Goal: Task Accomplishment & Management: Use online tool/utility

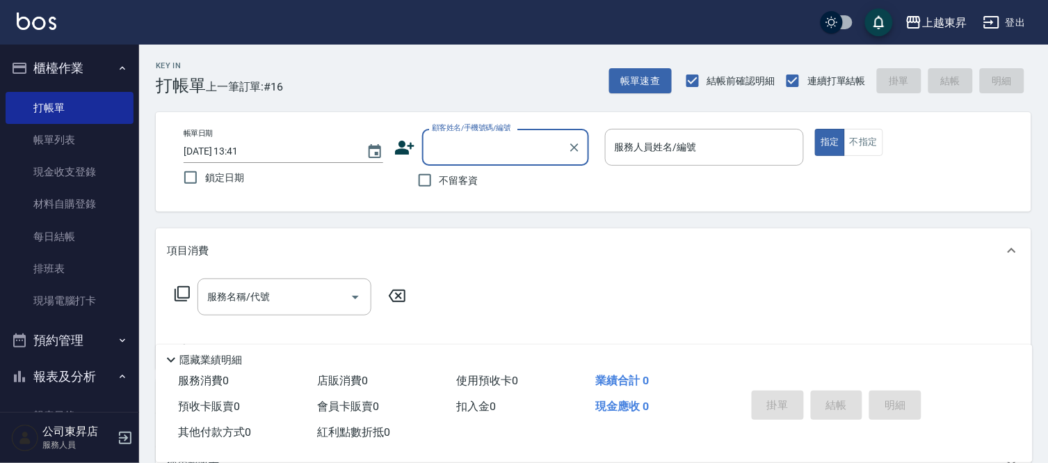
click at [445, 144] on input "顧客姓名/手機號碼/編號" at bounding box center [496, 147] width 134 height 24
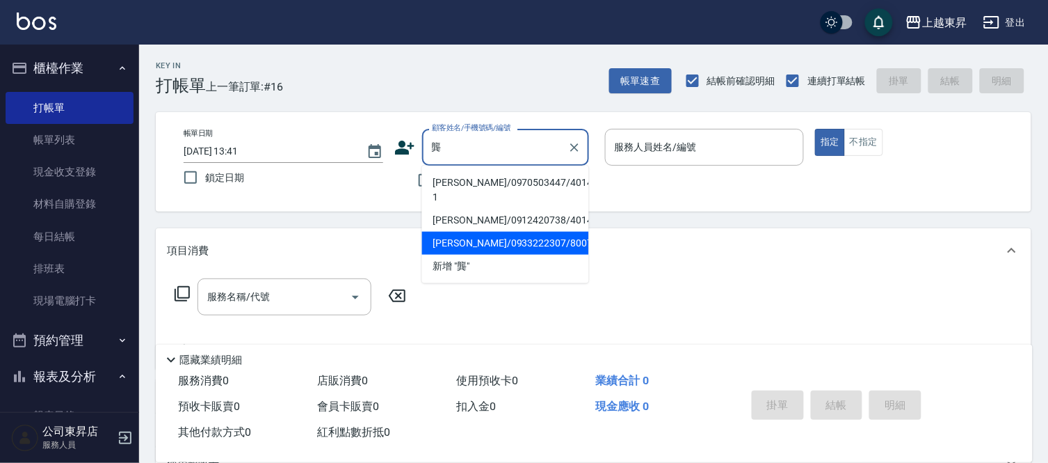
click at [470, 232] on li "[PERSON_NAME]/0933222307/80078" at bounding box center [505, 243] width 167 height 23
type input "[PERSON_NAME]/0933222307/80078"
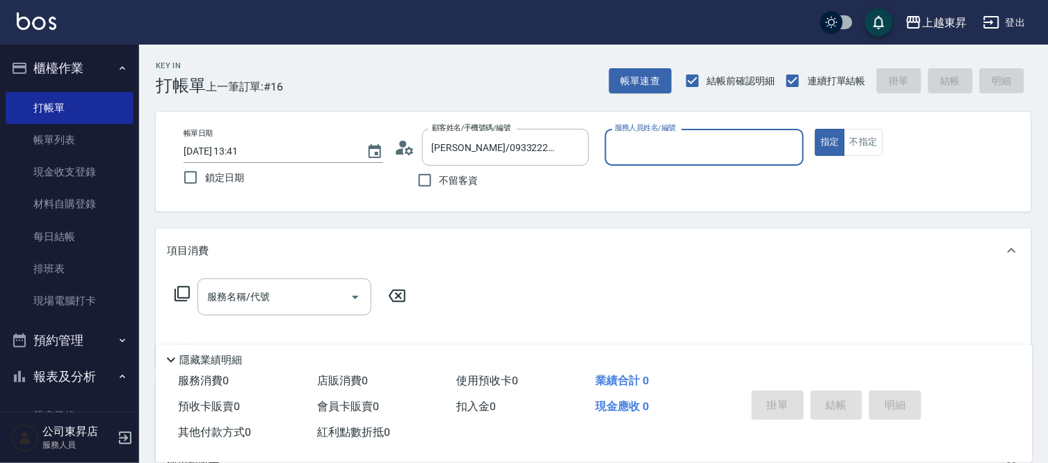
type input "[PERSON_NAME]-08"
click at [226, 311] on div "服務名稱/代號" at bounding box center [285, 296] width 174 height 37
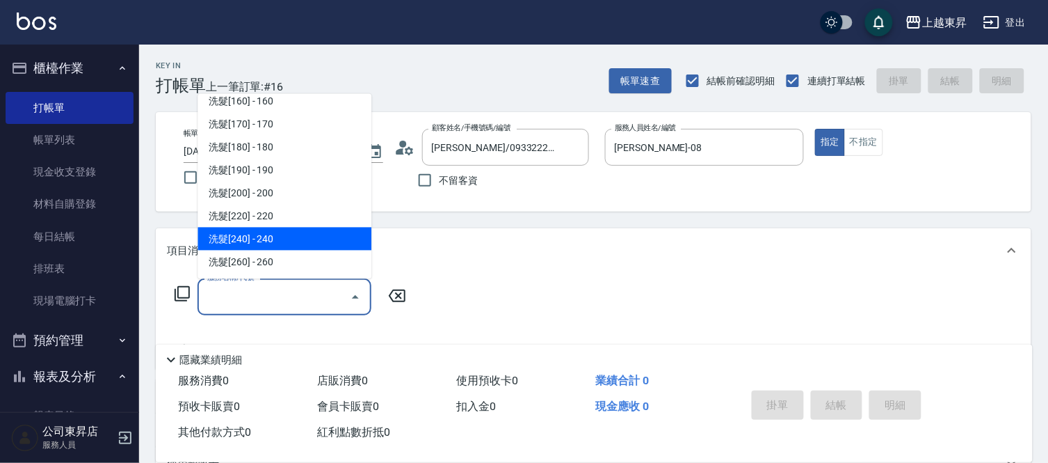
scroll to position [232, 0]
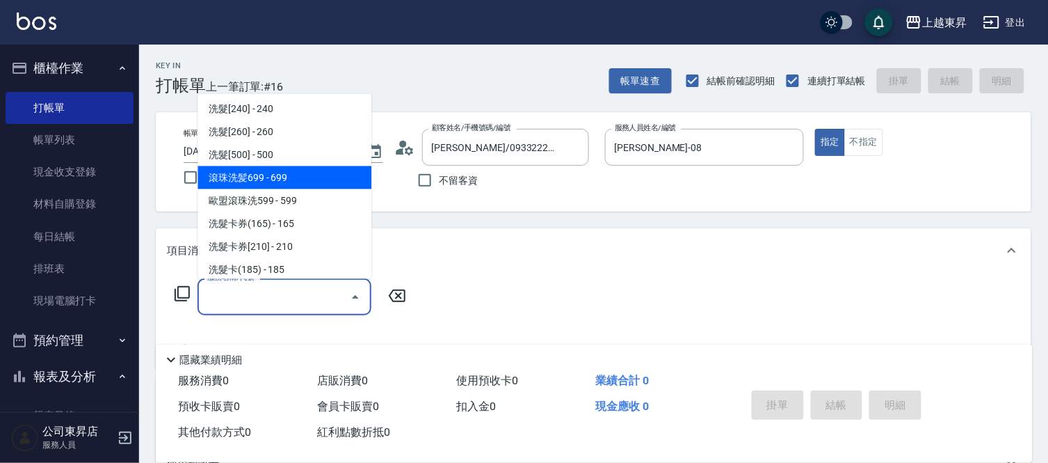
click at [297, 182] on span "滾珠洗髪699 - 699" at bounding box center [285, 177] width 174 height 23
type input "滾珠洗髪699(214)"
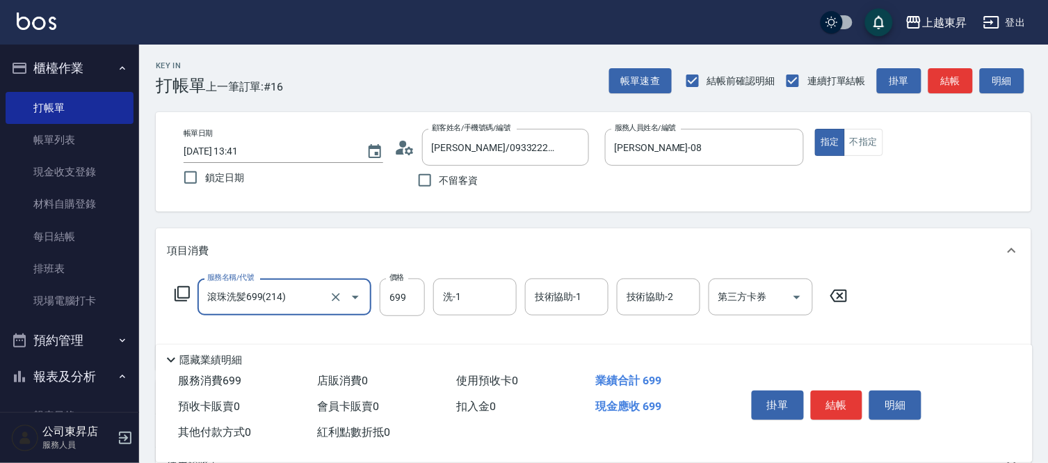
click at [459, 302] on div "洗-1 洗-1" at bounding box center [474, 296] width 83 height 37
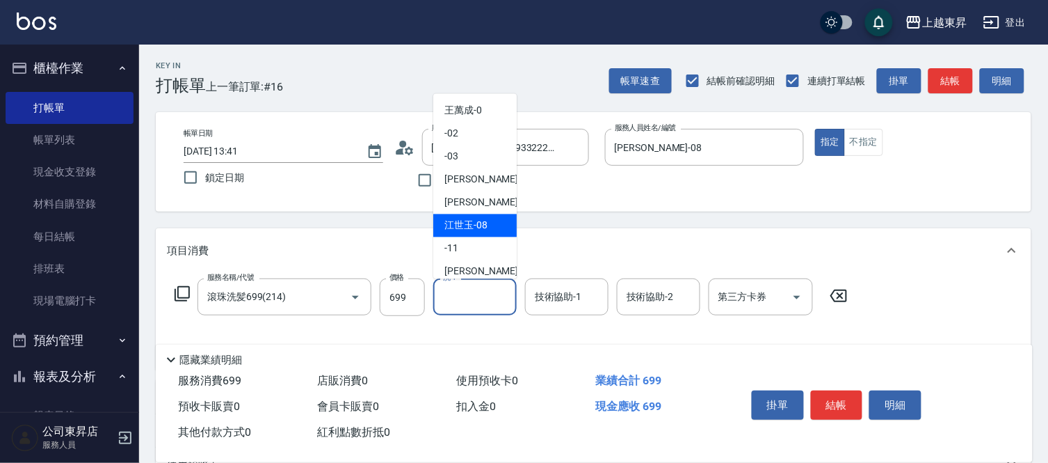
click at [472, 227] on span "[PERSON_NAME]-08" at bounding box center [466, 225] width 43 height 15
type input "[PERSON_NAME]-08"
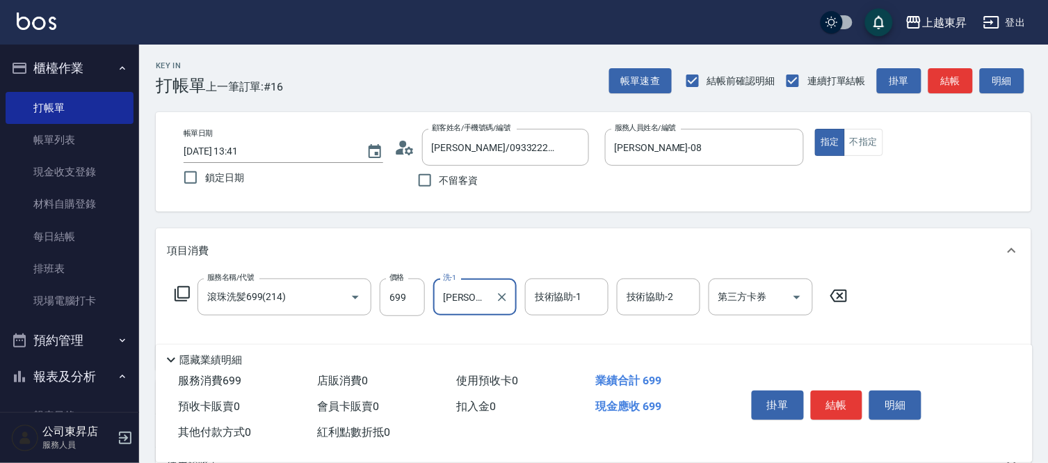
click at [539, 285] on input "技術協助-1" at bounding box center [566, 297] width 71 height 24
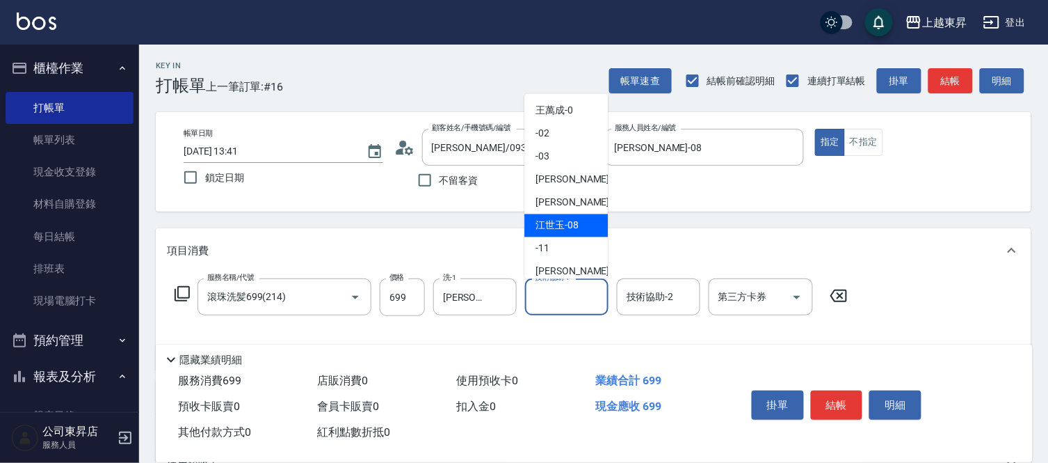
click at [560, 230] on span "[PERSON_NAME]-08" at bounding box center [557, 225] width 43 height 15
type input "[PERSON_NAME]-08"
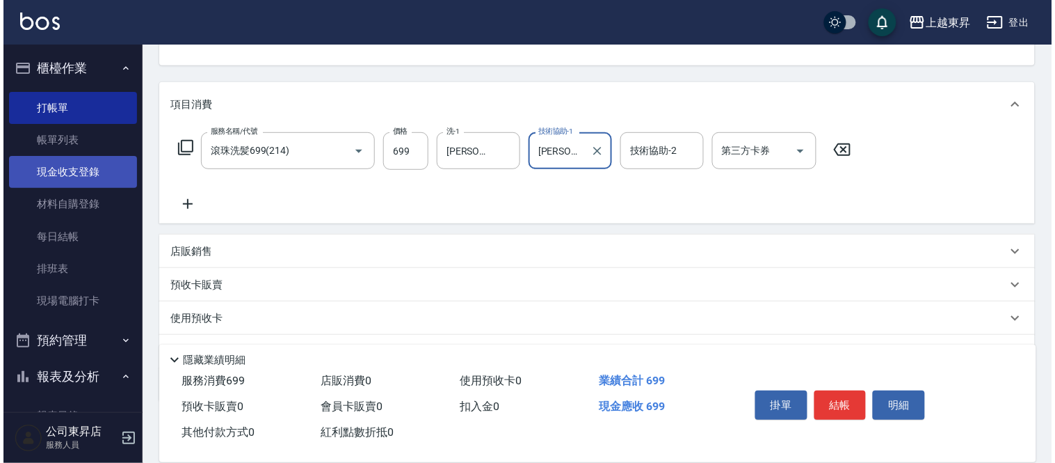
scroll to position [154, 0]
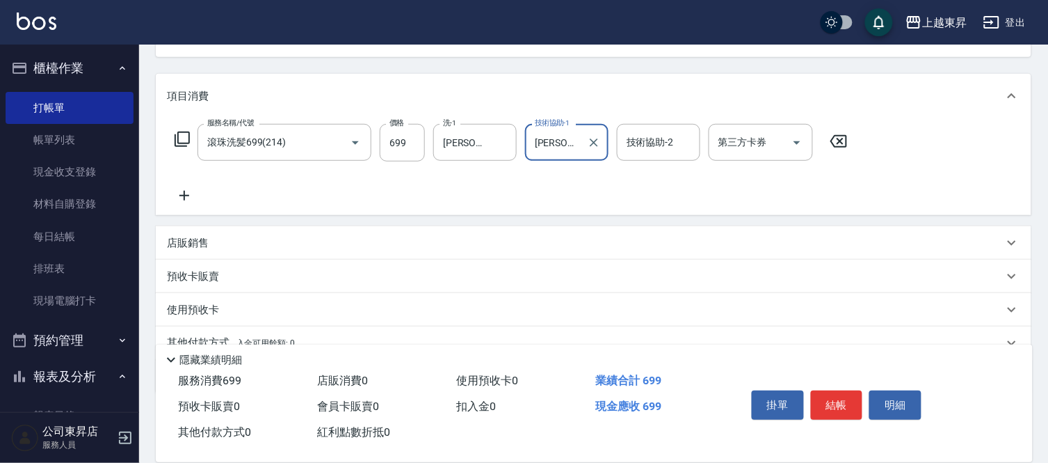
click at [181, 196] on icon at bounding box center [184, 195] width 35 height 17
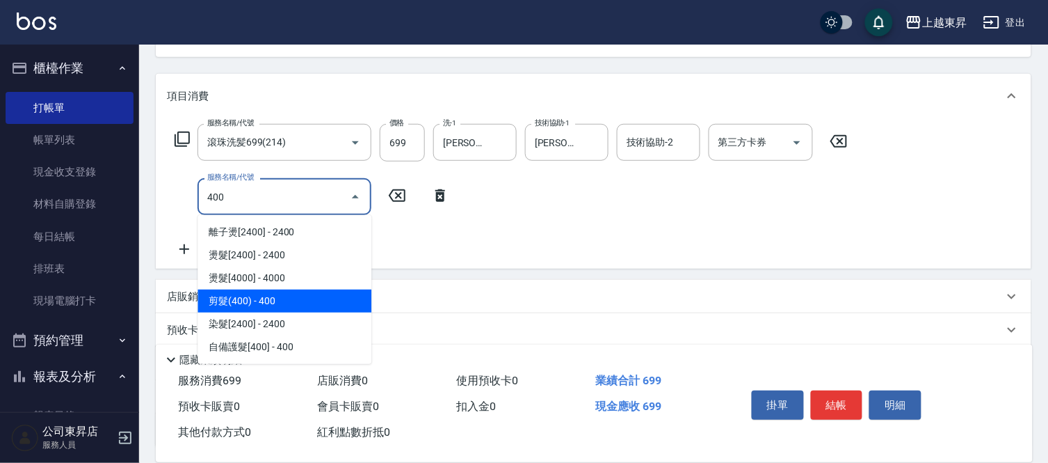
click at [272, 306] on span "剪髮(400) - 400" at bounding box center [285, 300] width 174 height 23
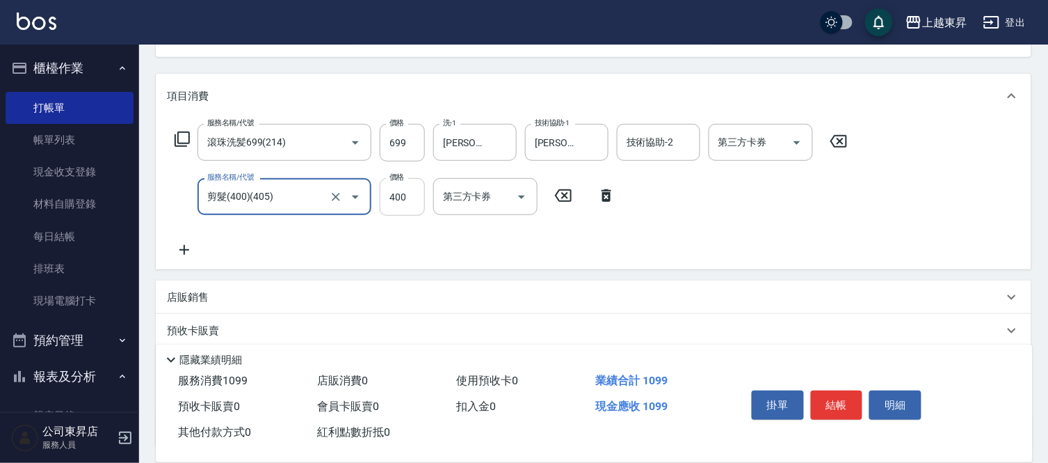
type input "剪髮(400)(405)"
click at [399, 189] on input "400" at bounding box center [402, 197] width 45 height 38
type input "430"
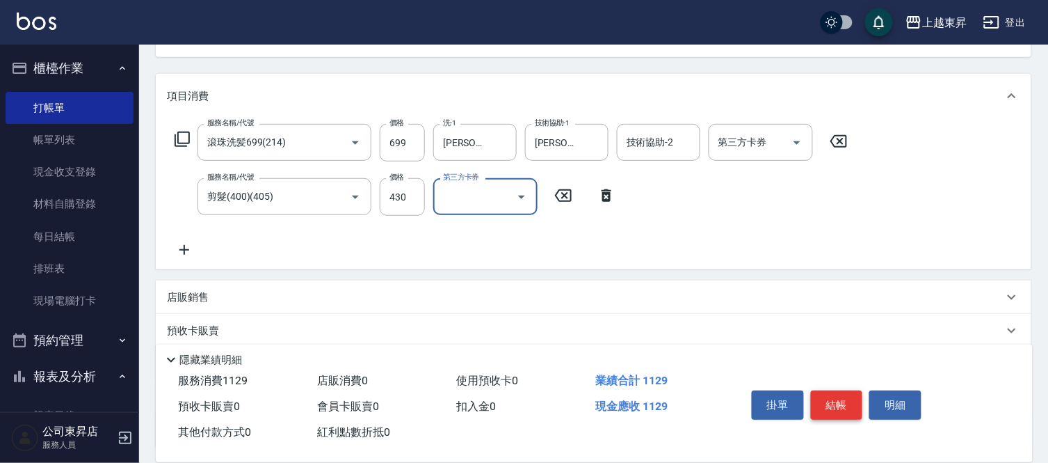
click at [830, 401] on button "結帳" at bounding box center [837, 404] width 52 height 29
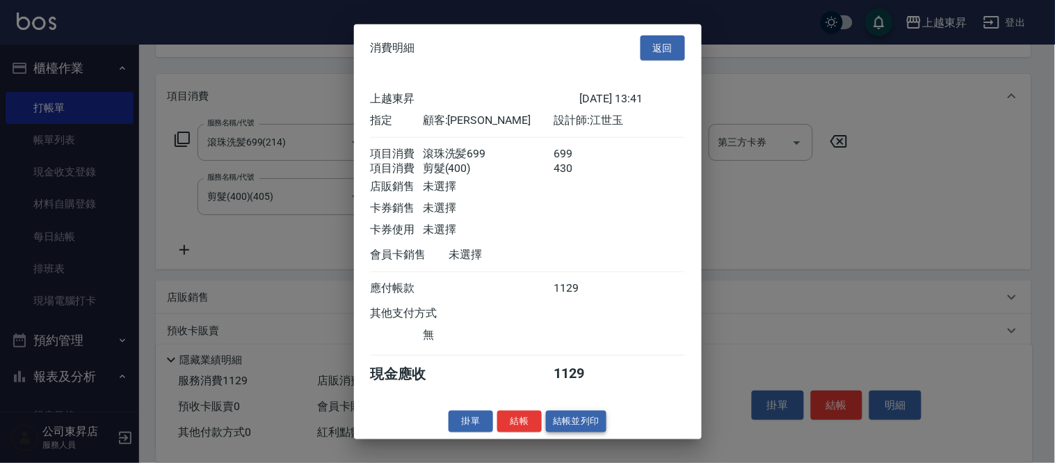
click at [593, 431] on button "結帳並列印" at bounding box center [576, 421] width 61 height 22
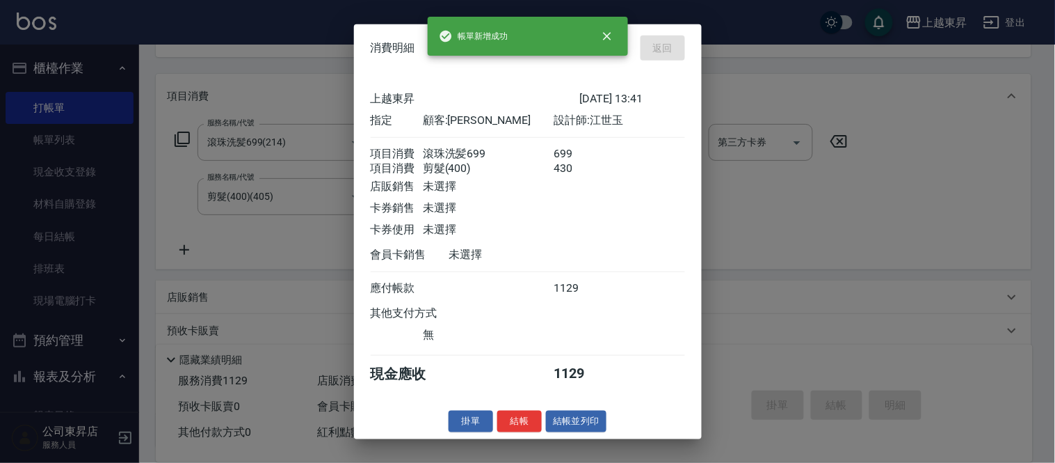
type input "[DATE] 14:35"
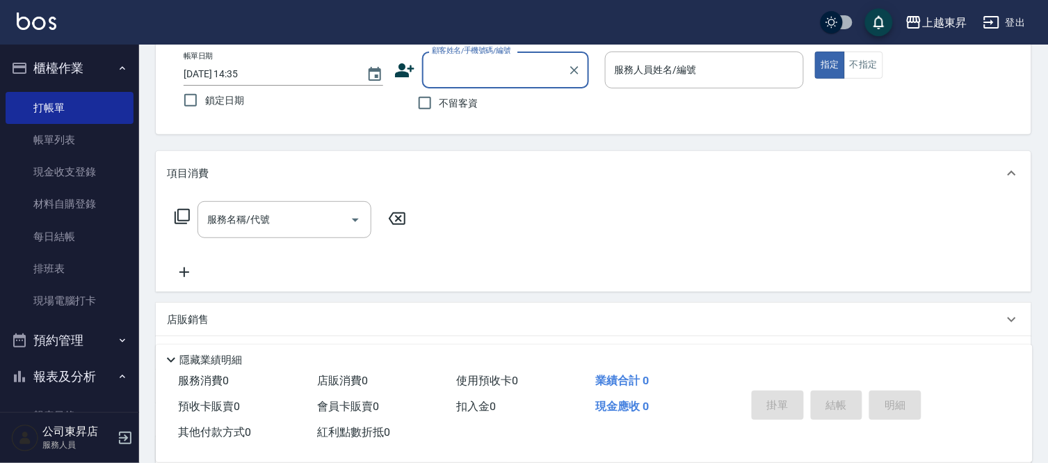
scroll to position [0, 0]
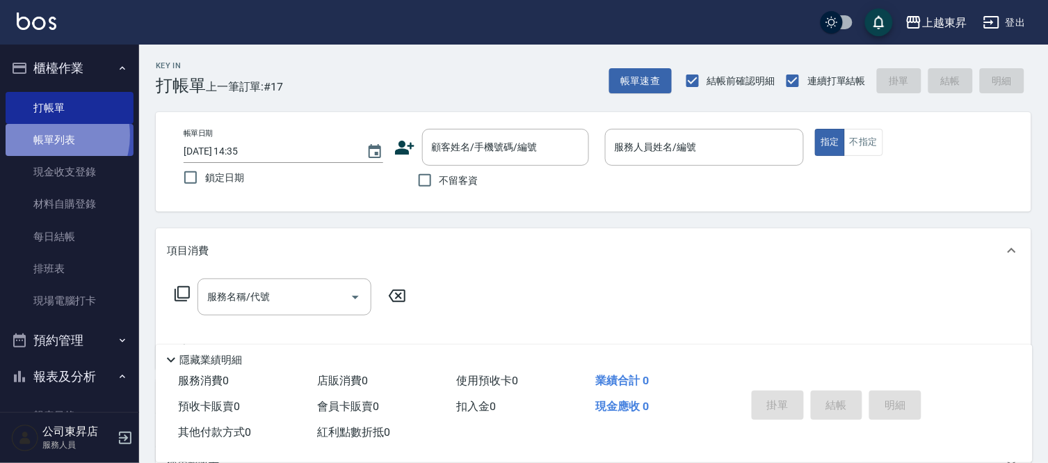
click at [42, 136] on link "帳單列表" at bounding box center [70, 140] width 128 height 32
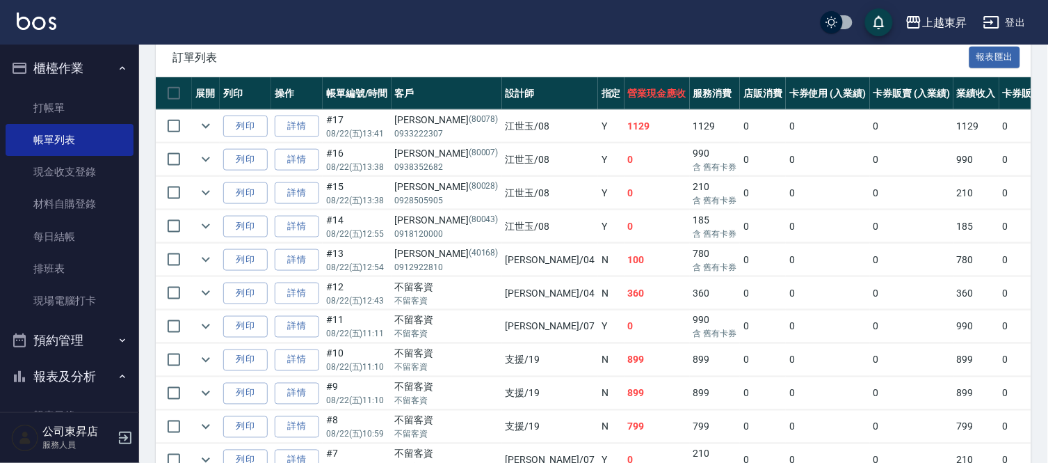
scroll to position [326, 0]
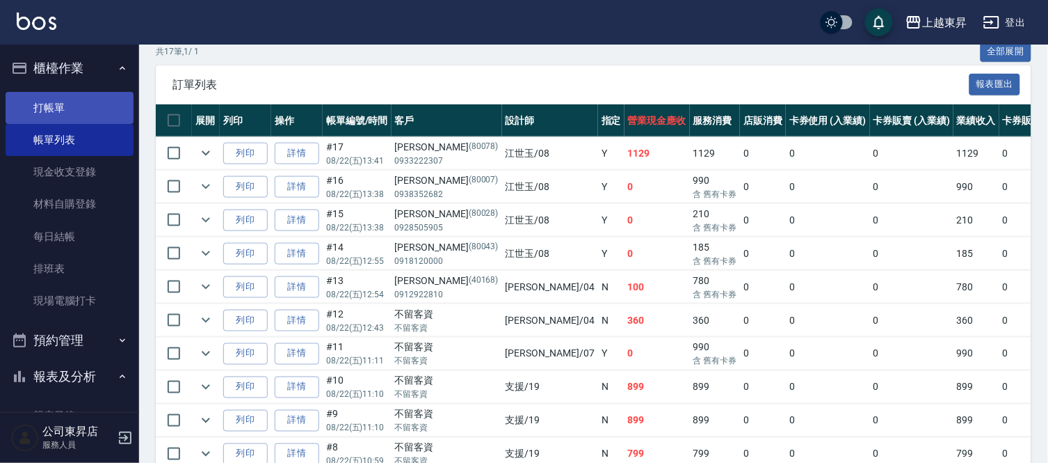
click at [47, 102] on link "打帳單" at bounding box center [70, 108] width 128 height 32
